Goal: Information Seeking & Learning: Learn about a topic

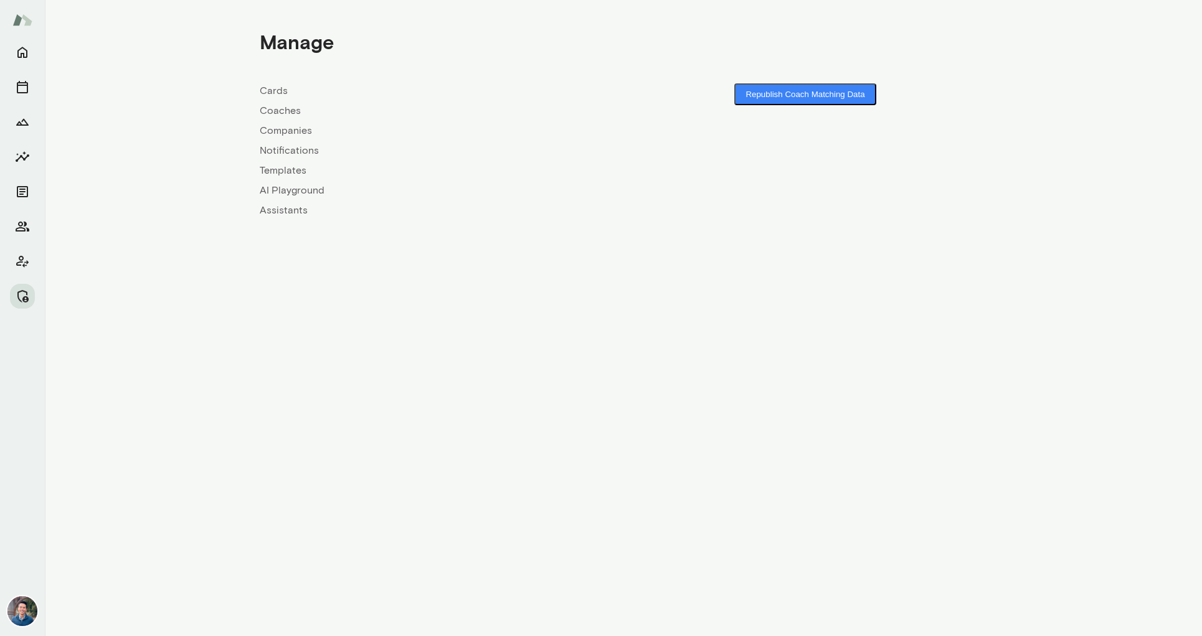
click at [298, 128] on link "Companies" at bounding box center [442, 130] width 364 height 15
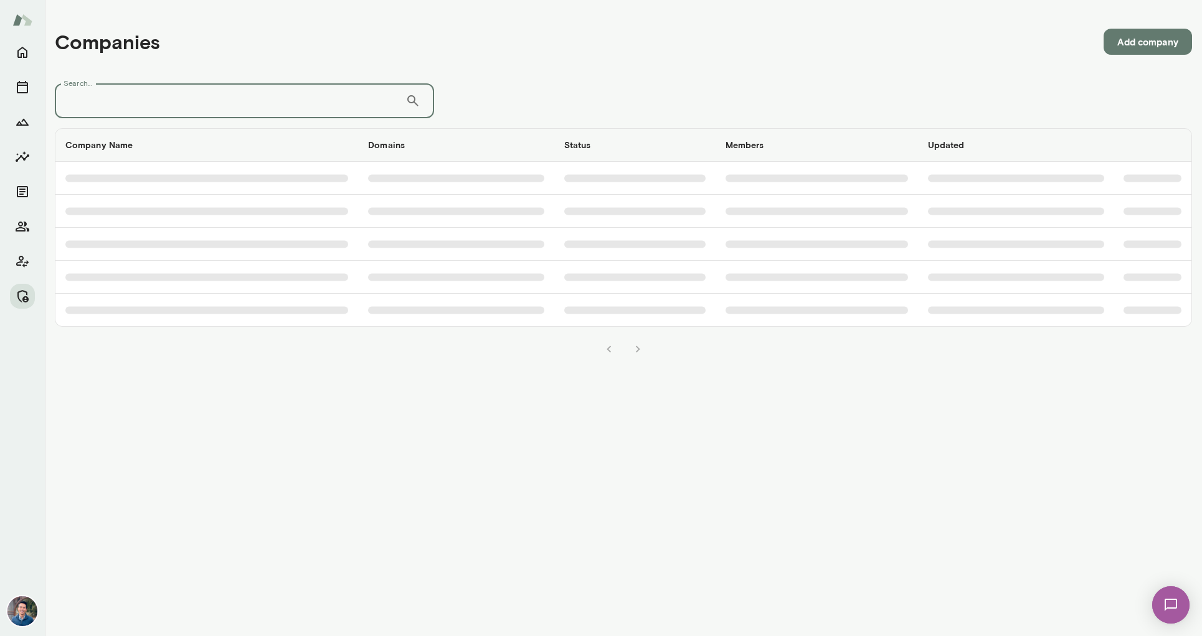
click at [298, 103] on input "Search..." at bounding box center [230, 100] width 351 height 35
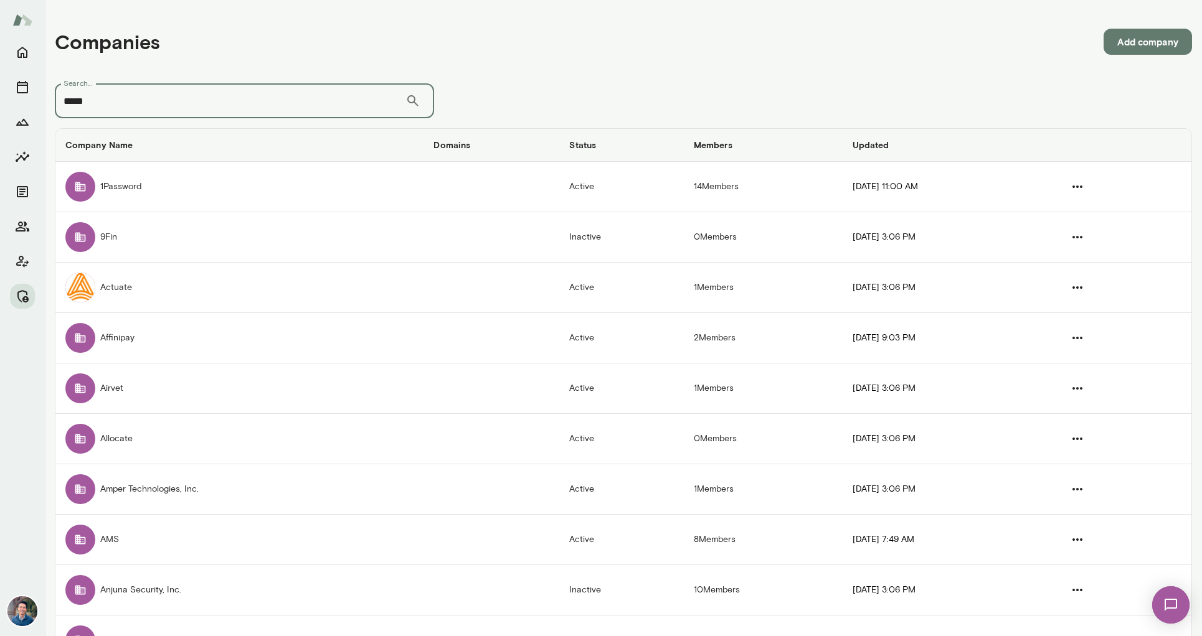
type input "*****"
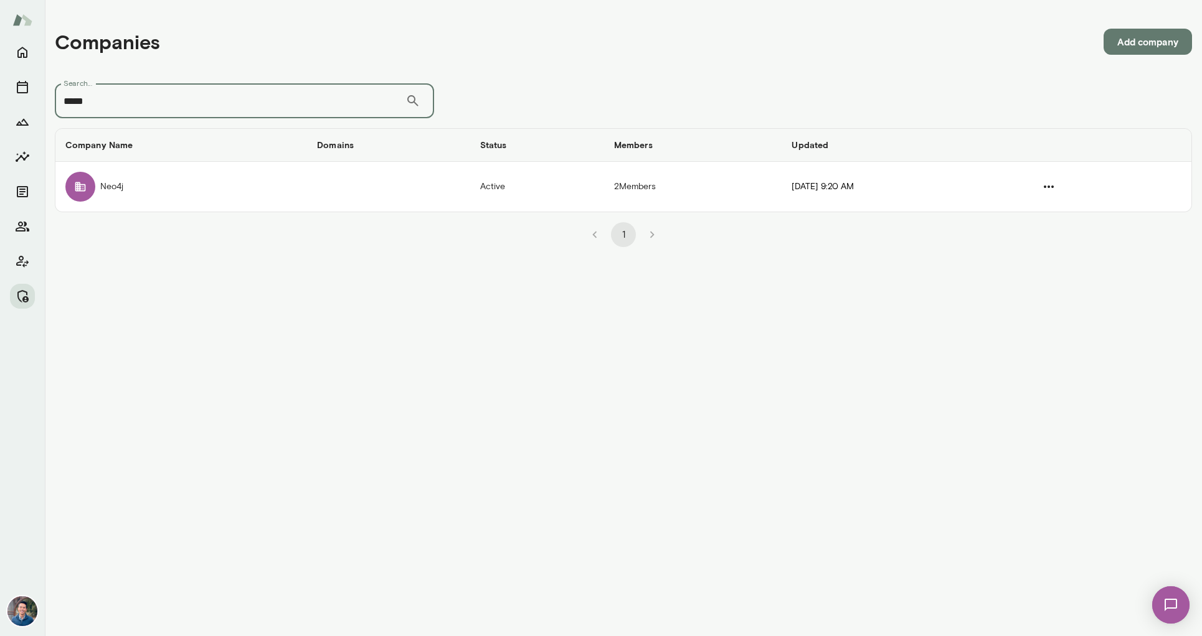
click at [196, 158] on th "Company Name" at bounding box center [181, 145] width 252 height 33
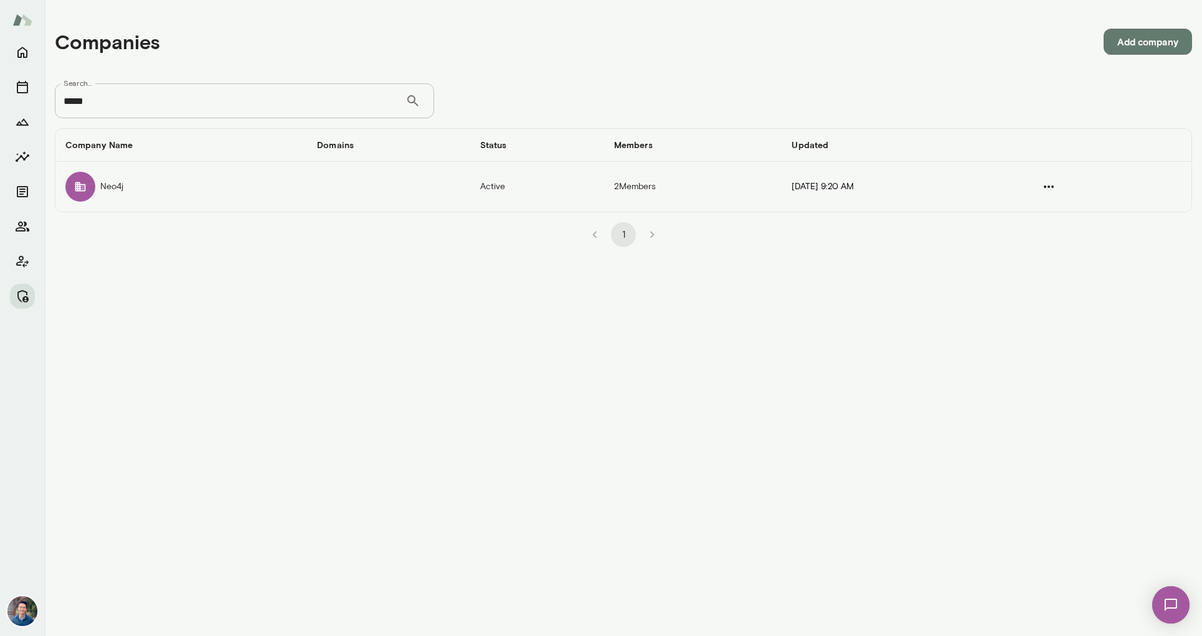
click at [196, 174] on td "Neo4j" at bounding box center [181, 187] width 252 height 50
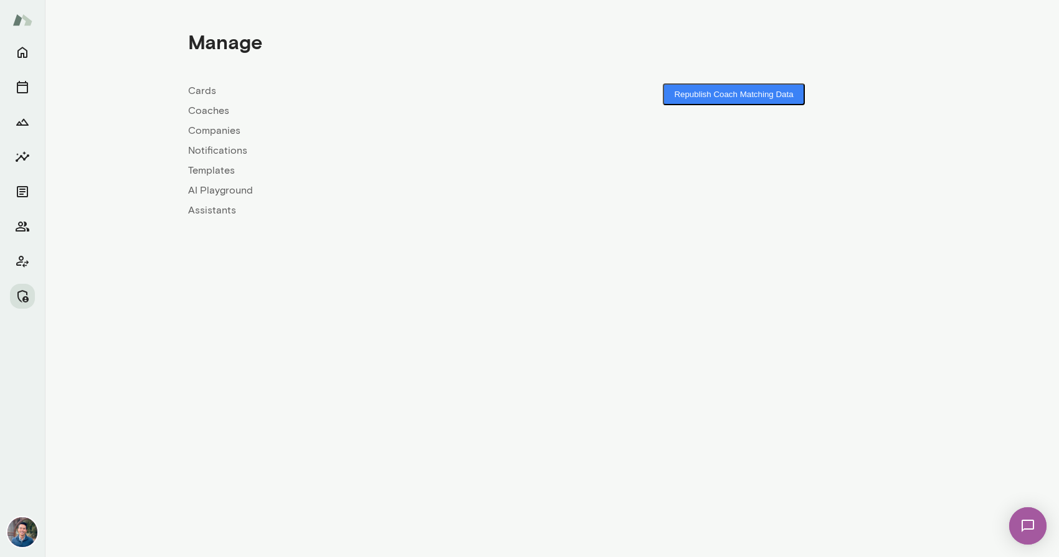
click at [219, 130] on link "Companies" at bounding box center [370, 130] width 364 height 15
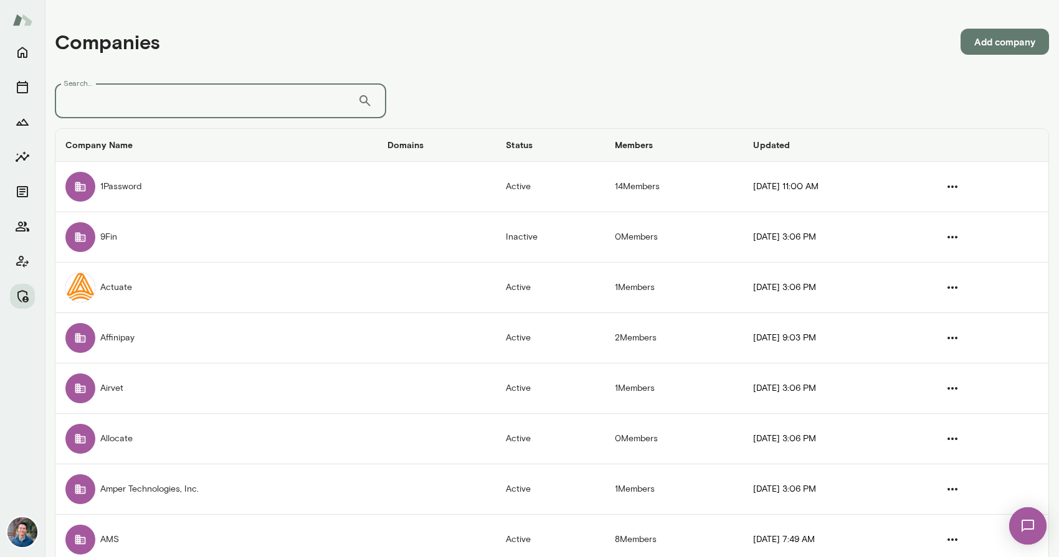
click at [251, 92] on input "Search..." at bounding box center [206, 100] width 303 height 35
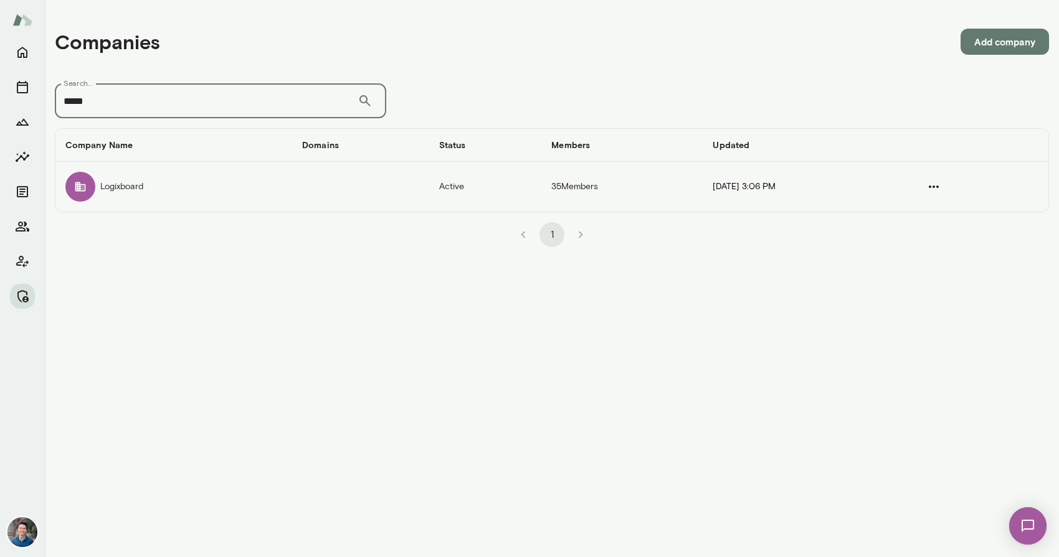
type input "*****"
click at [195, 182] on td "Logixboard" at bounding box center [173, 187] width 237 height 50
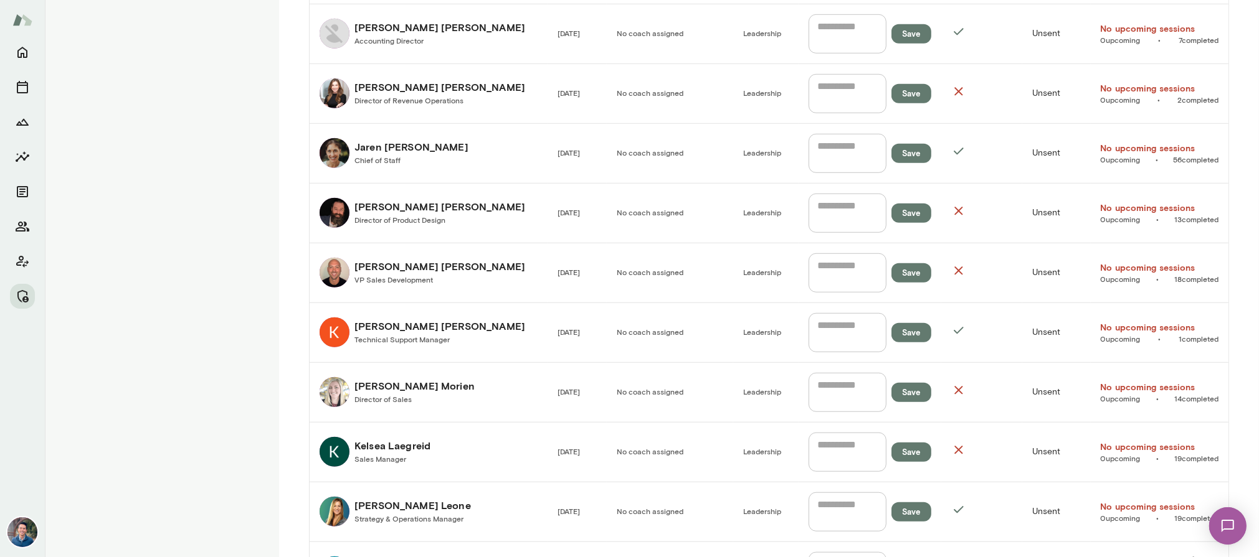
scroll to position [1039, 0]
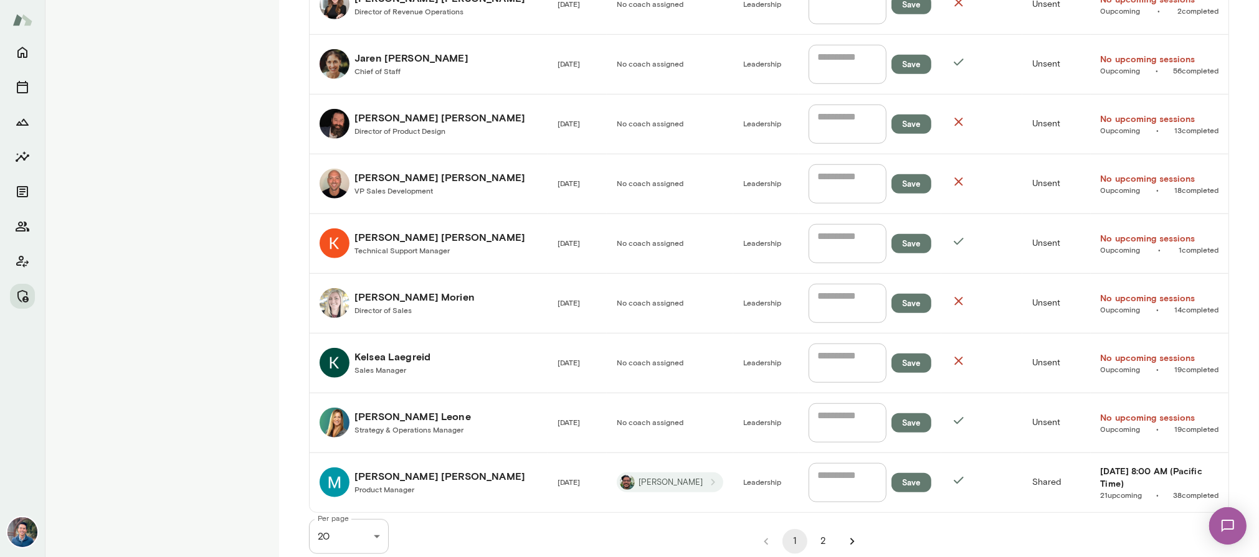
click at [819, 529] on button "2" at bounding box center [823, 541] width 25 height 25
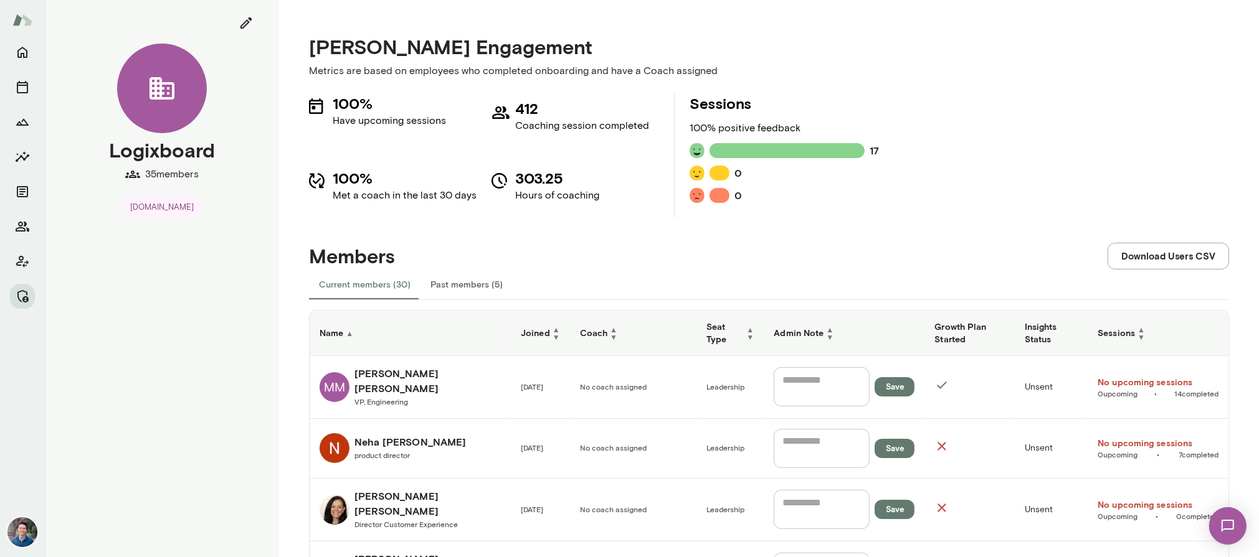
click at [486, 281] on button "Past members (5)" at bounding box center [466, 285] width 92 height 30
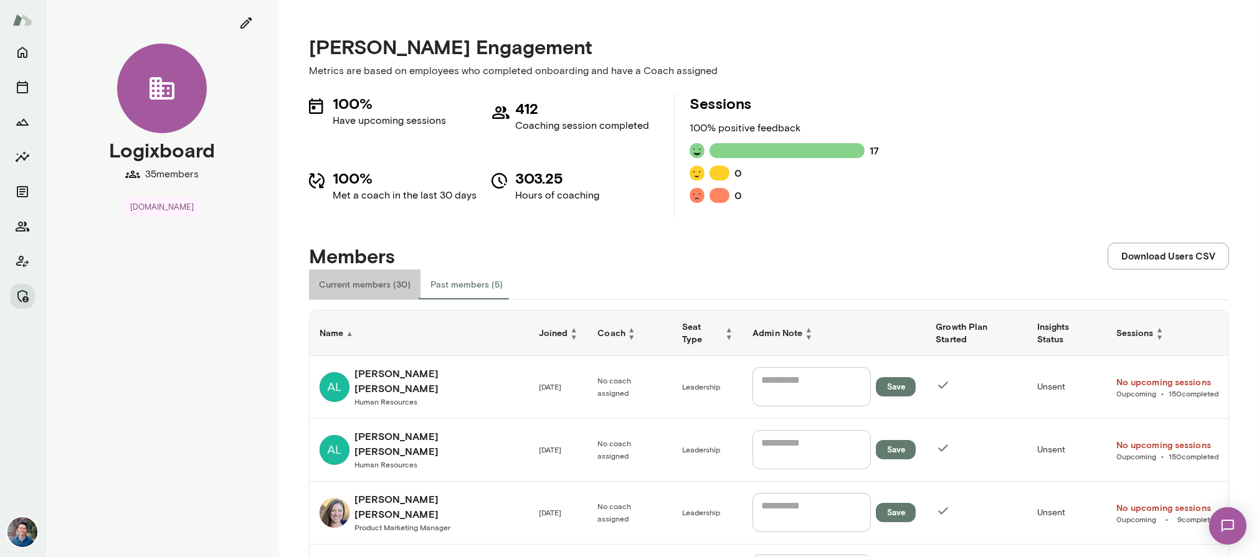
click at [372, 288] on button "Current members (30)" at bounding box center [364, 285] width 111 height 30
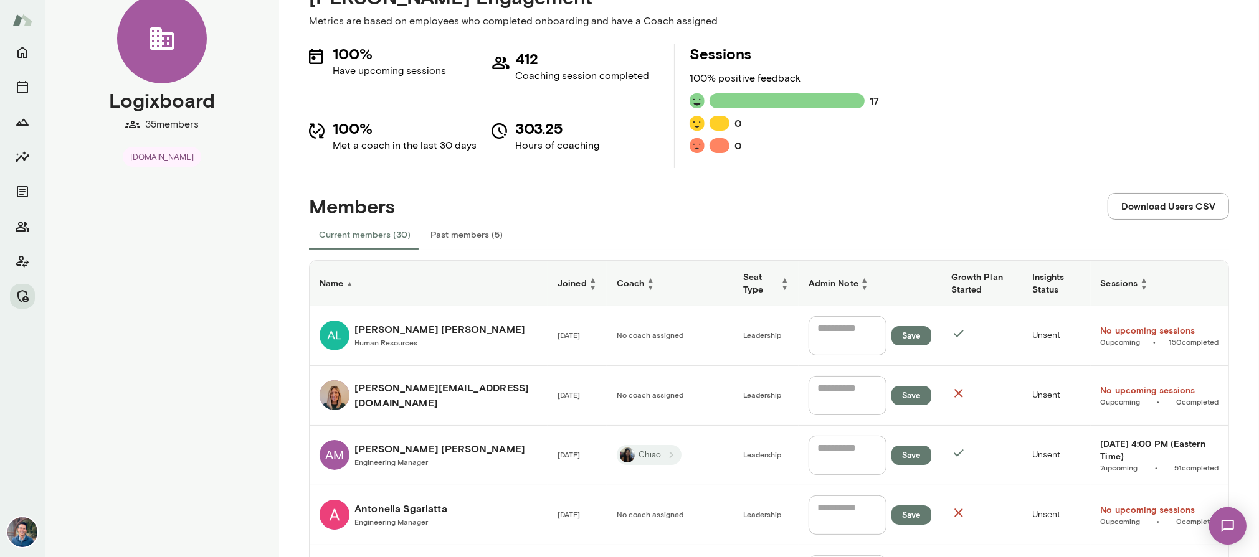
scroll to position [47, 0]
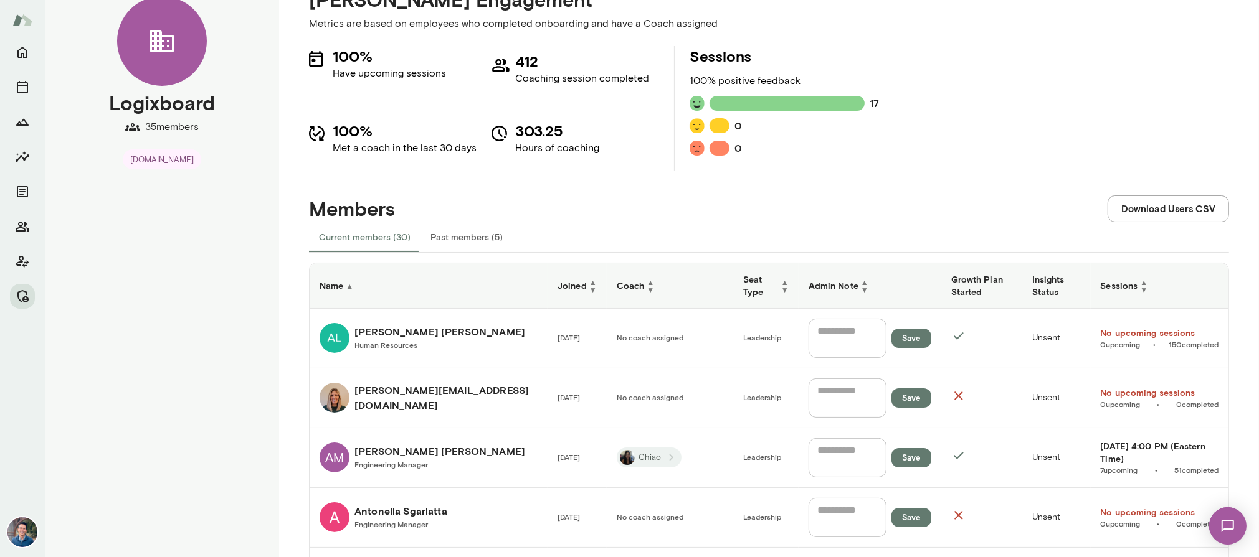
click at [778, 204] on div "Members Download Users CSV" at bounding box center [769, 196] width 920 height 51
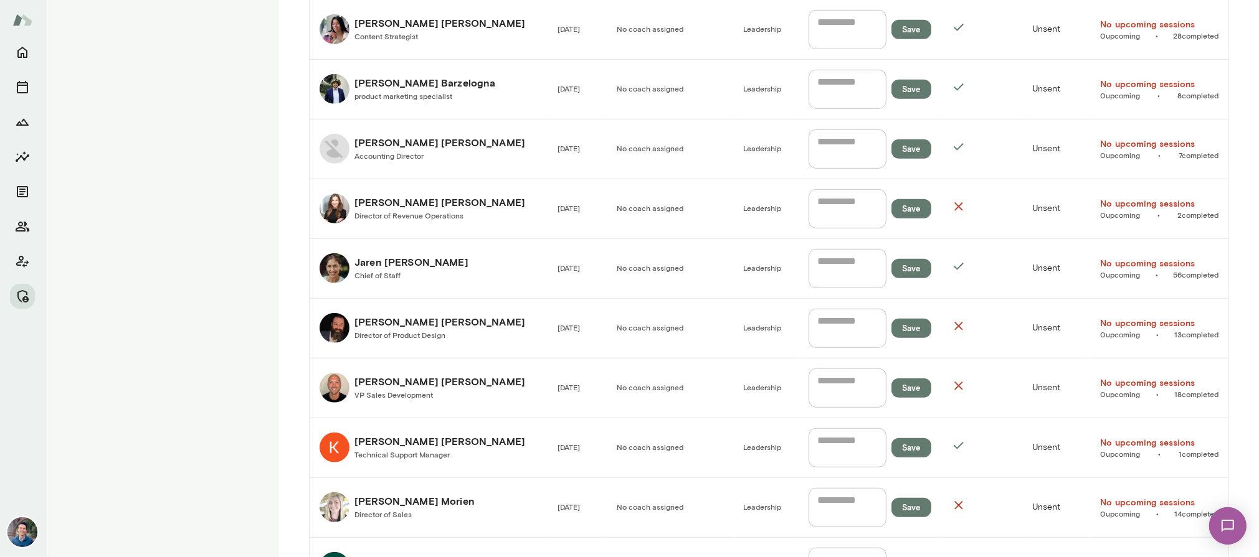
scroll to position [1039, 0]
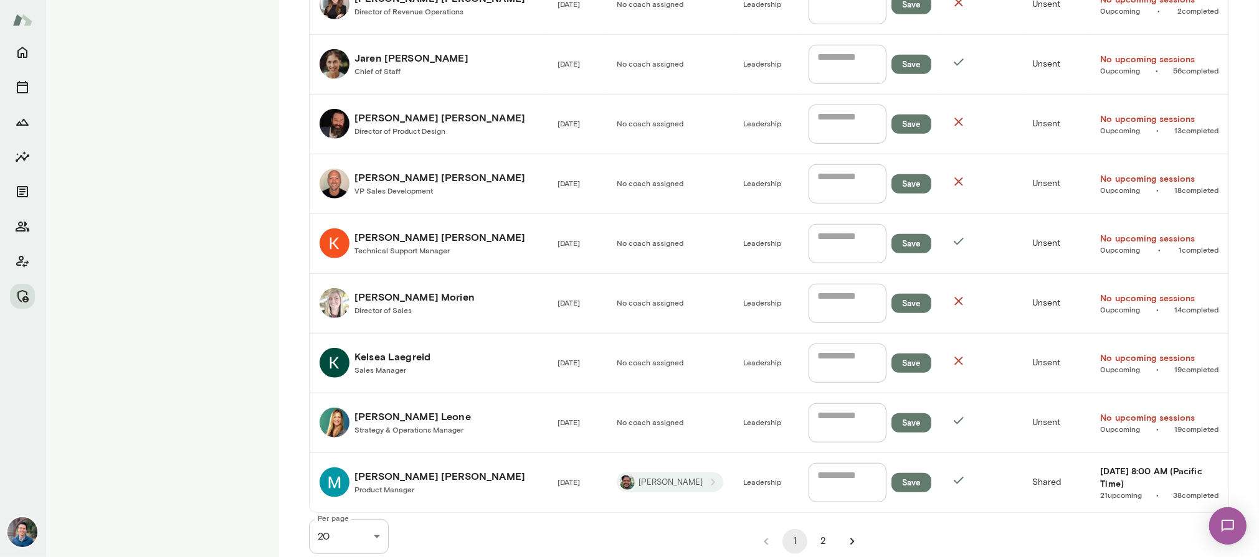
click at [423, 469] on h6 "[PERSON_NAME] [PERSON_NAME]" at bounding box center [439, 476] width 171 height 15
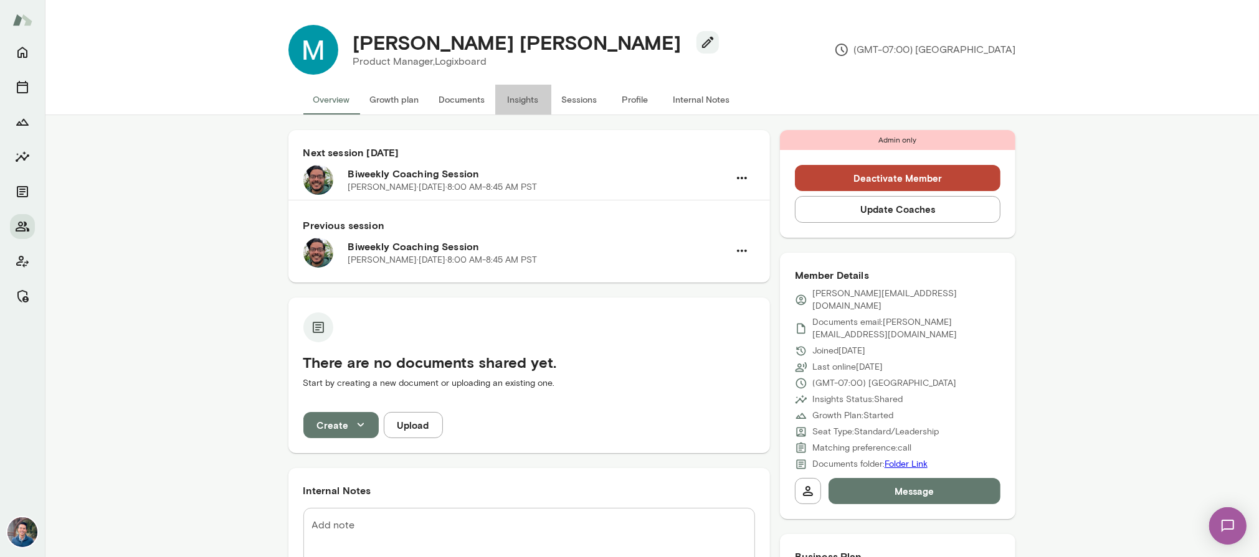
click at [529, 102] on button "Insights" at bounding box center [523, 100] width 56 height 30
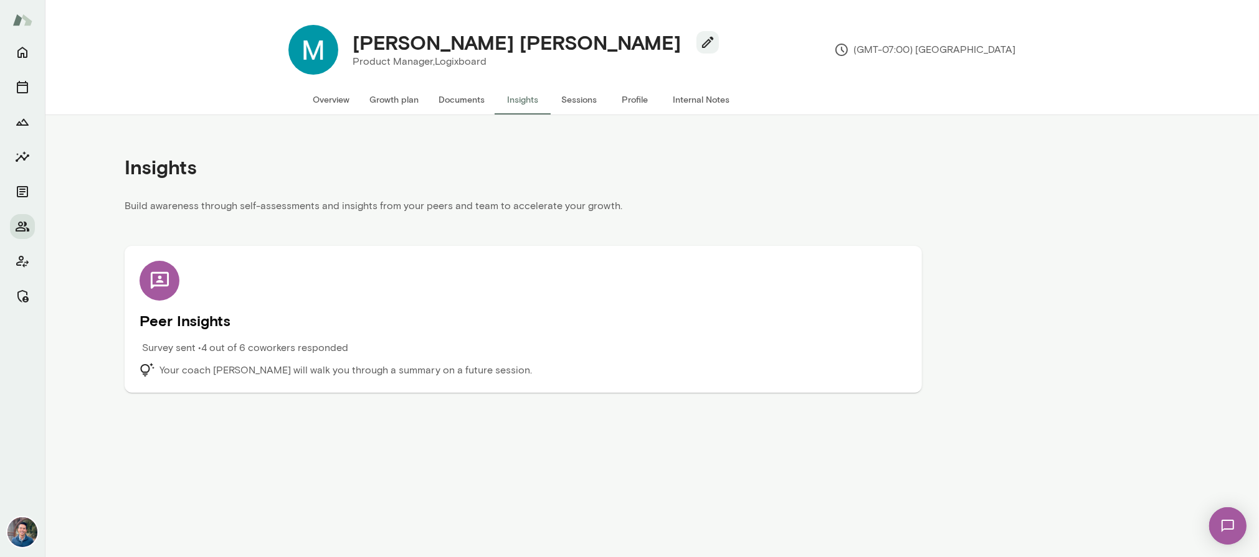
click at [321, 363] on p "Your coach [PERSON_NAME] will walk you through a summary on a future session." at bounding box center [345, 370] width 372 height 15
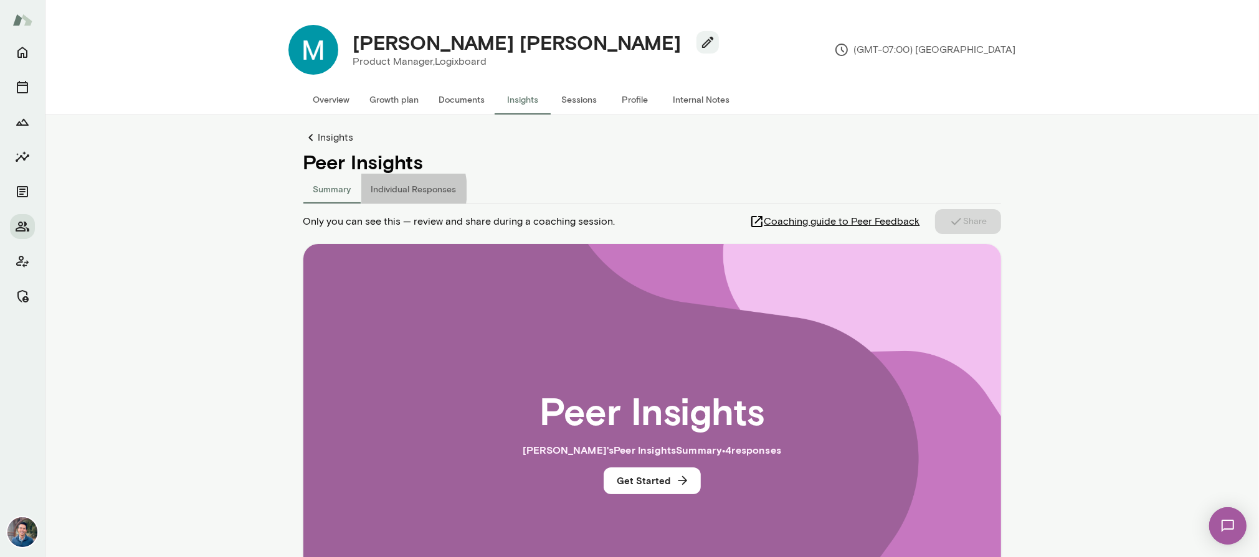
click at [387, 190] on button "Individual Responses" at bounding box center [413, 189] width 105 height 30
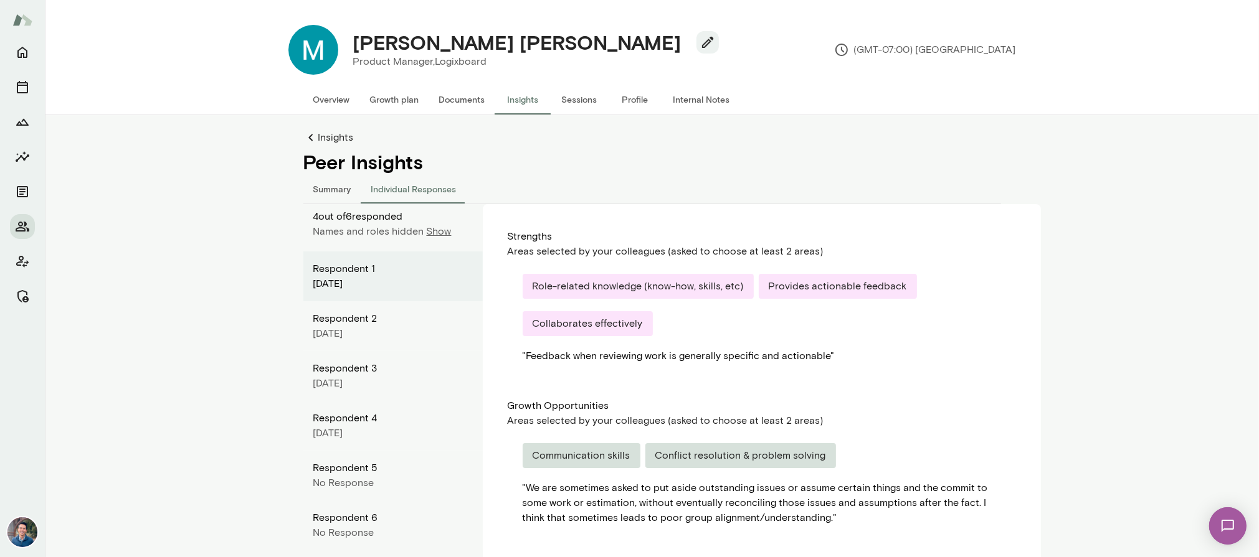
click at [435, 228] on p "Show" at bounding box center [439, 231] width 25 height 15
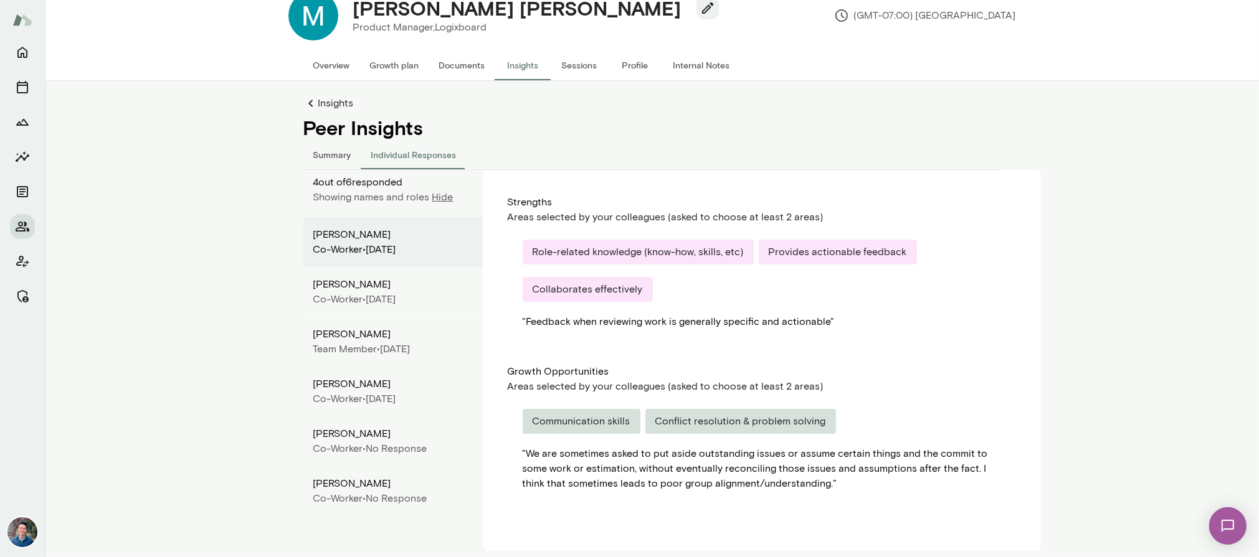
scroll to position [42, 0]
